Goal: Transaction & Acquisition: Purchase product/service

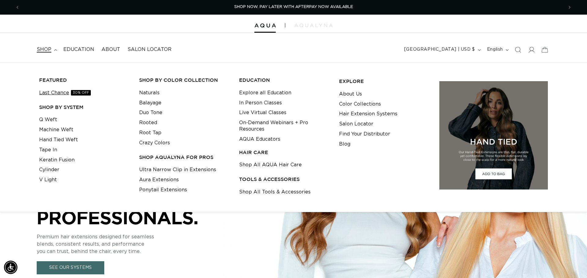
click at [66, 92] on link "Last Chance 30% OFF" at bounding box center [65, 93] width 52 height 10
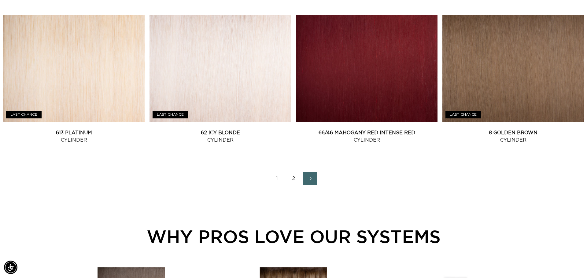
scroll to position [824, 0]
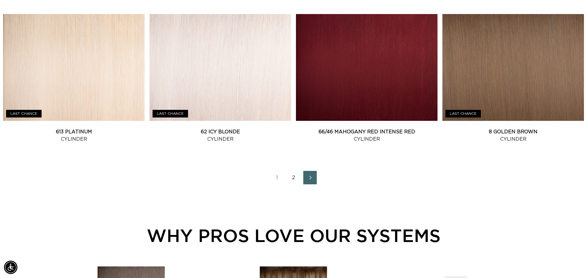
click at [291, 176] on link "2" at bounding box center [293, 177] width 13 height 13
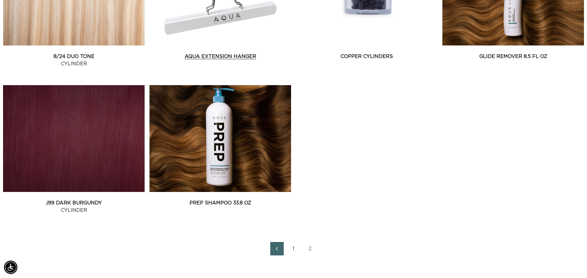
scroll to position [339, 0]
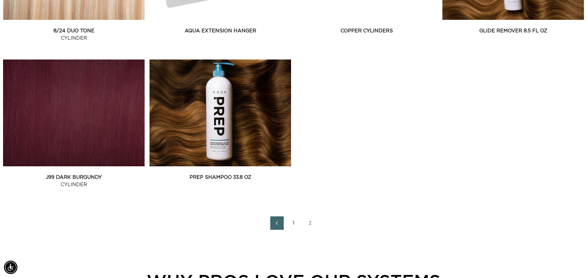
click at [295, 223] on link "1" at bounding box center [293, 223] width 13 height 13
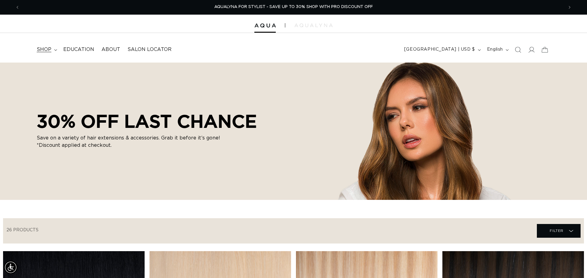
click at [54, 50] on icon at bounding box center [55, 50] width 3 height 2
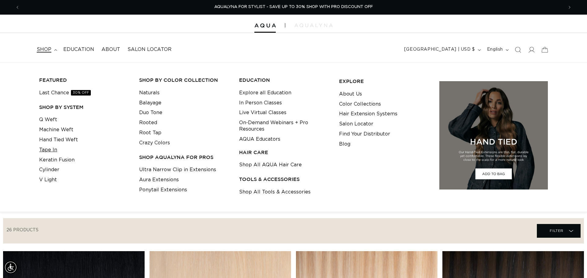
click at [51, 148] on link "Tape In" at bounding box center [48, 150] width 18 height 10
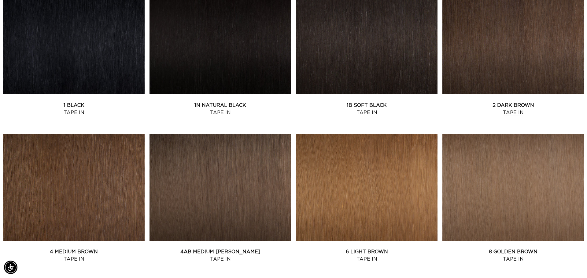
scroll to position [0, 1086]
click at [533, 102] on link "2 Dark Brown Tape In" at bounding box center [512, 109] width 141 height 15
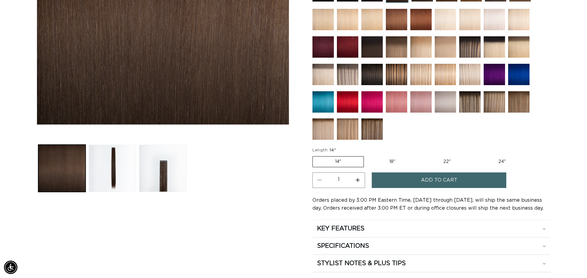
scroll to position [0, 543]
click at [389, 159] on label "18" Variant sold out or unavailable" at bounding box center [392, 162] width 51 height 10
click at [367, 156] on input "18" Variant sold out or unavailable" at bounding box center [367, 155] width 0 height 0
radio input "true"
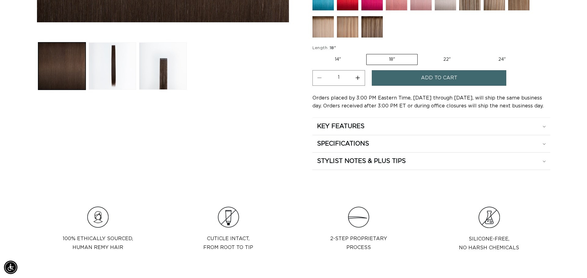
scroll to position [289, 0]
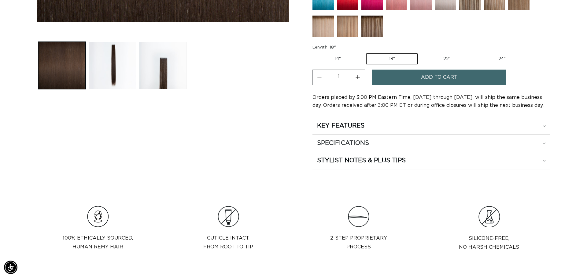
click at [378, 142] on div "SPECIFICATIONS" at bounding box center [431, 143] width 229 height 8
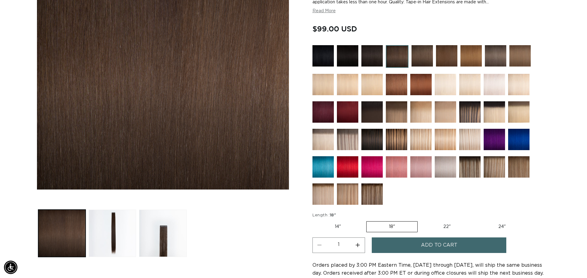
scroll to position [0, 1086]
